Goal: Task Accomplishment & Management: Manage account settings

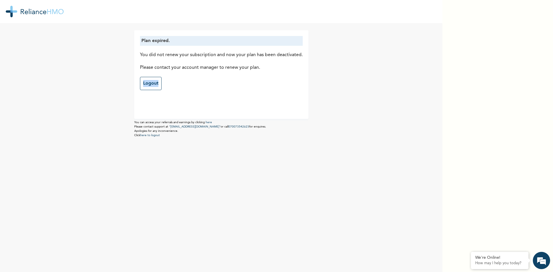
drag, startPoint x: 321, startPoint y: 68, endPoint x: 290, endPoint y: 74, distance: 31.6
click at [315, 75] on div "Plan expired. You did not renew your subscription and now your plan has been de…" at bounding box center [221, 83] width 221 height 109
click at [222, 83] on div "Plan expired. You did not renew your subscription and now your plan has been de…" at bounding box center [221, 63] width 163 height 54
click at [150, 83] on link "Logout" at bounding box center [151, 83] width 22 height 13
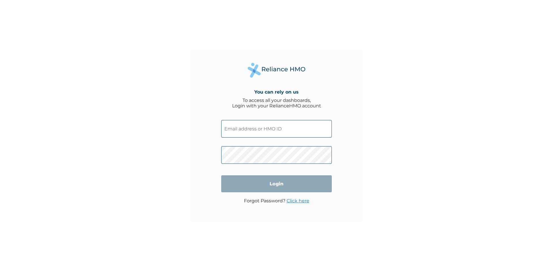
type input "[PERSON_NAME][EMAIL_ADDRESS][PERSON_NAME][DOMAIN_NAME]"
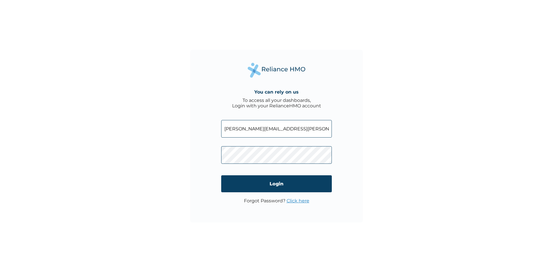
click at [229, 186] on input "Login" at bounding box center [276, 183] width 111 height 17
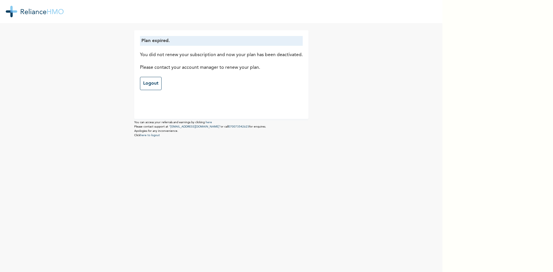
click at [413, 103] on div "Plan expired. You did not renew your subscription and now your plan has been de…" at bounding box center [221, 136] width 443 height 272
click at [146, 170] on div "Plan expired. You did not renew your subscription and now your plan has been de…" at bounding box center [221, 136] width 443 height 272
click at [148, 84] on link "Logout" at bounding box center [151, 83] width 22 height 13
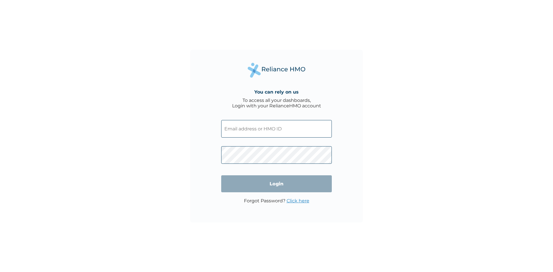
type input "[PERSON_NAME][EMAIL_ADDRESS][PERSON_NAME][DOMAIN_NAME]"
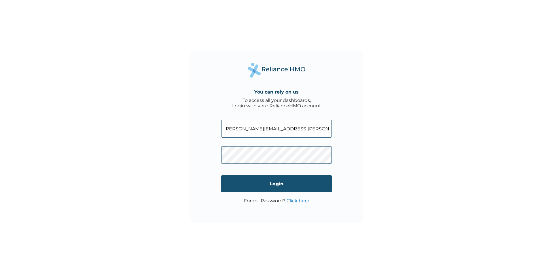
click at [253, 187] on input "Login" at bounding box center [276, 183] width 111 height 17
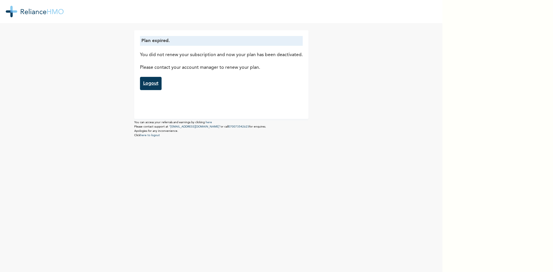
click at [150, 83] on link "Logout" at bounding box center [151, 83] width 22 height 13
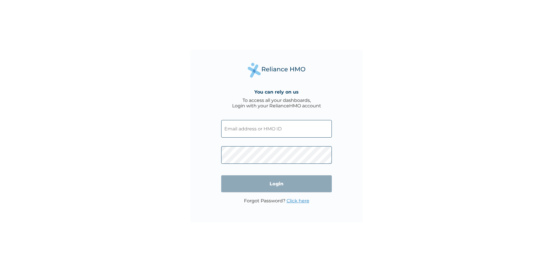
type input "[PERSON_NAME][EMAIL_ADDRESS][PERSON_NAME][DOMAIN_NAME]"
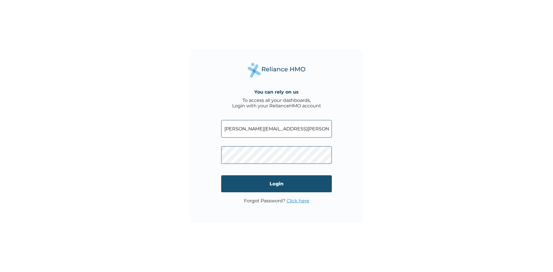
click at [228, 185] on input "Login" at bounding box center [276, 183] width 111 height 17
